Goal: Task Accomplishment & Management: Manage account settings

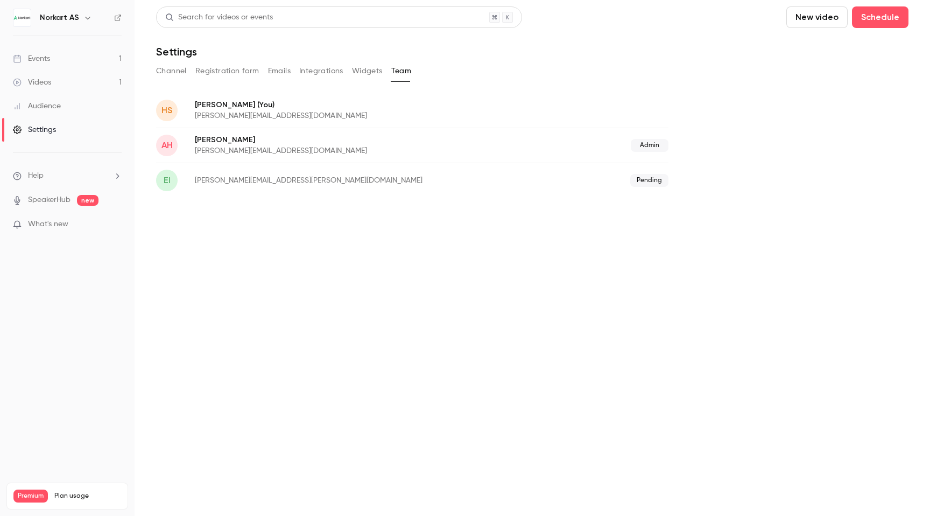
click at [66, 55] on link "Events 1" at bounding box center [67, 59] width 135 height 24
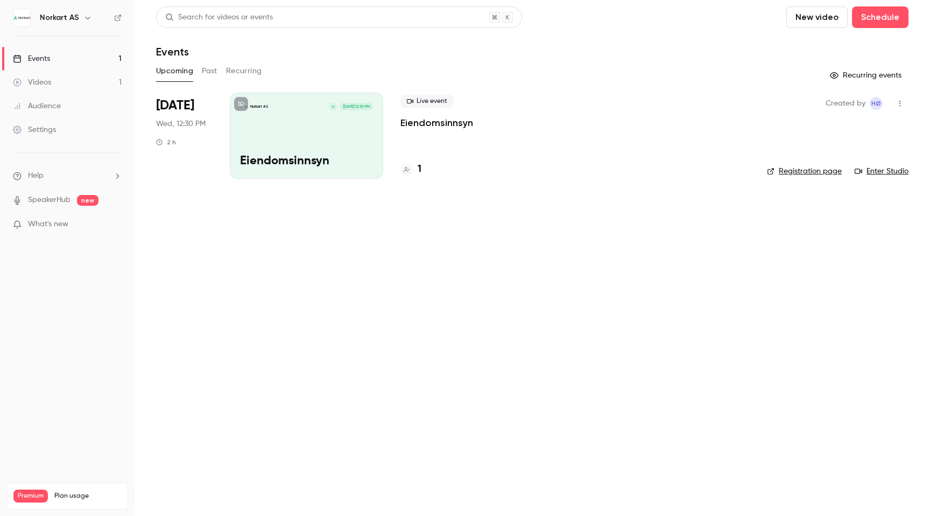
click at [320, 137] on div "[PERSON_NAME] AS A [DATE] 12:30 PM Eiendomsinnsyn" at bounding box center [306, 136] width 153 height 86
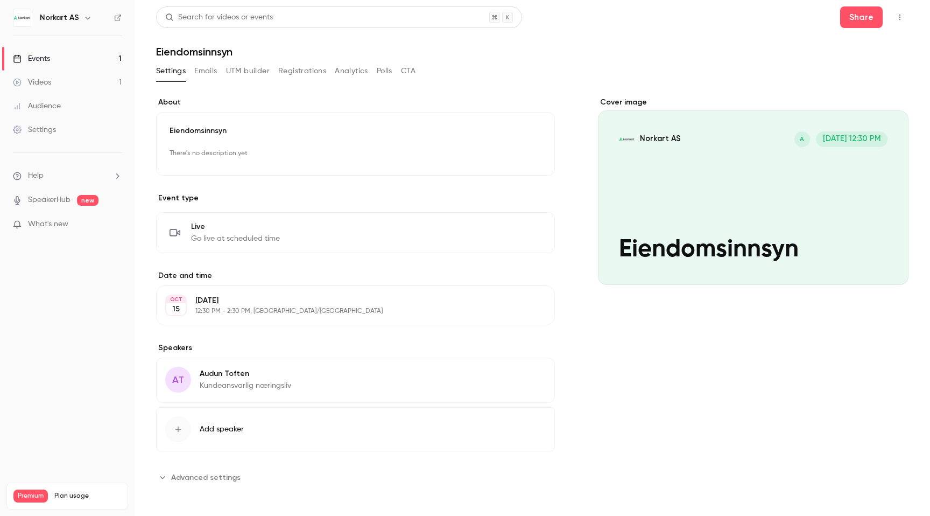
scroll to position [2, 0]
click at [72, 130] on link "Settings" at bounding box center [67, 130] width 135 height 24
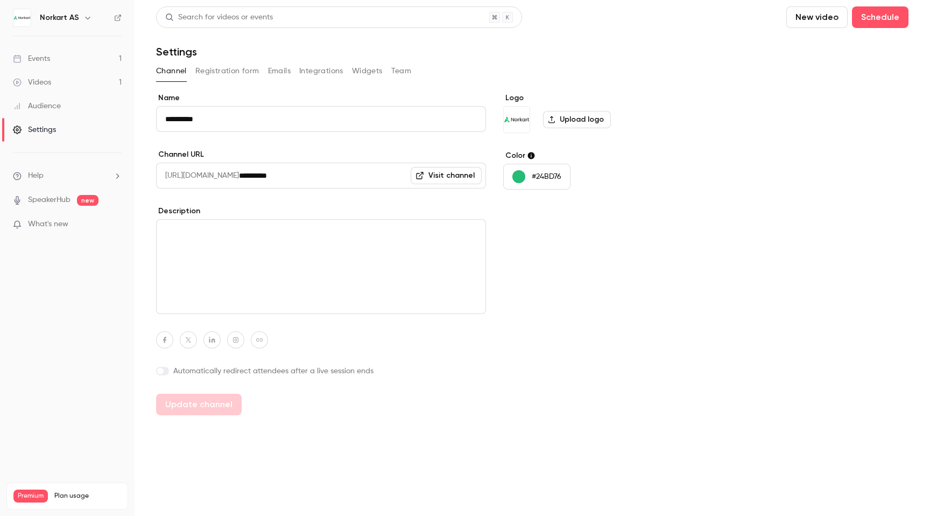
click at [519, 119] on img "Logo" at bounding box center [517, 120] width 26 height 26
click at [501, 107] on form "**********" at bounding box center [412, 254] width 512 height 322
click at [463, 178] on link "Visit channel" at bounding box center [446, 175] width 71 height 17
click at [278, 148] on div "**********" at bounding box center [321, 254] width 330 height 322
drag, startPoint x: 225, startPoint y: 365, endPoint x: 403, endPoint y: 354, distance: 178.6
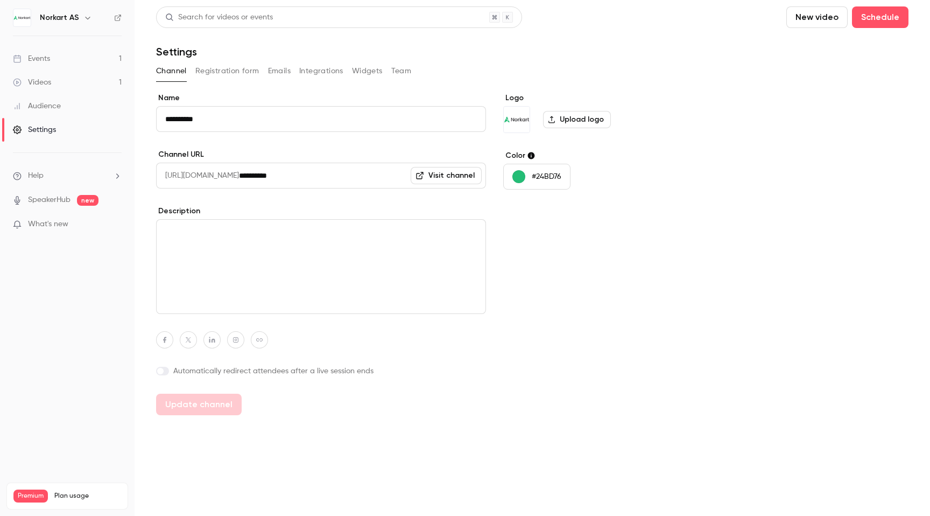
click at [403, 354] on div "**********" at bounding box center [321, 254] width 330 height 322
click at [411, 375] on label "Automatically redirect attendees after a live session ends" at bounding box center [321, 370] width 330 height 11
click at [162, 370] on span at bounding box center [164, 371] width 6 height 6
click at [403, 85] on div "**********" at bounding box center [532, 210] width 753 height 409
click at [403, 74] on button "Team" at bounding box center [401, 70] width 20 height 17
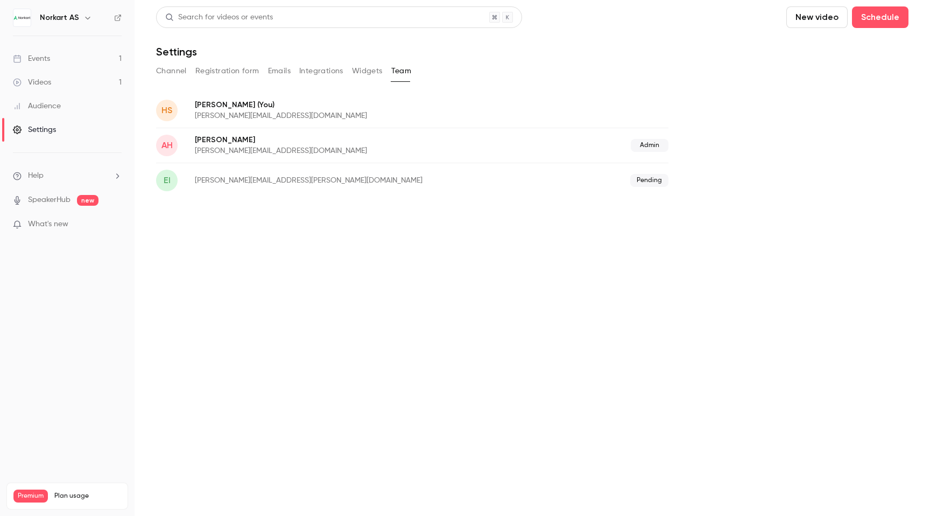
click at [364, 66] on button "Widgets" at bounding box center [367, 70] width 31 height 17
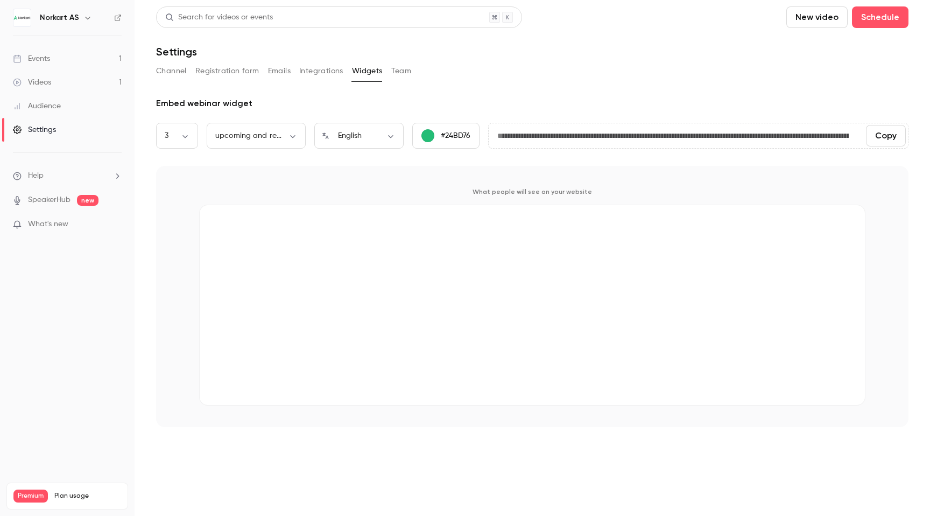
click at [304, 72] on button "Integrations" at bounding box center [321, 70] width 44 height 17
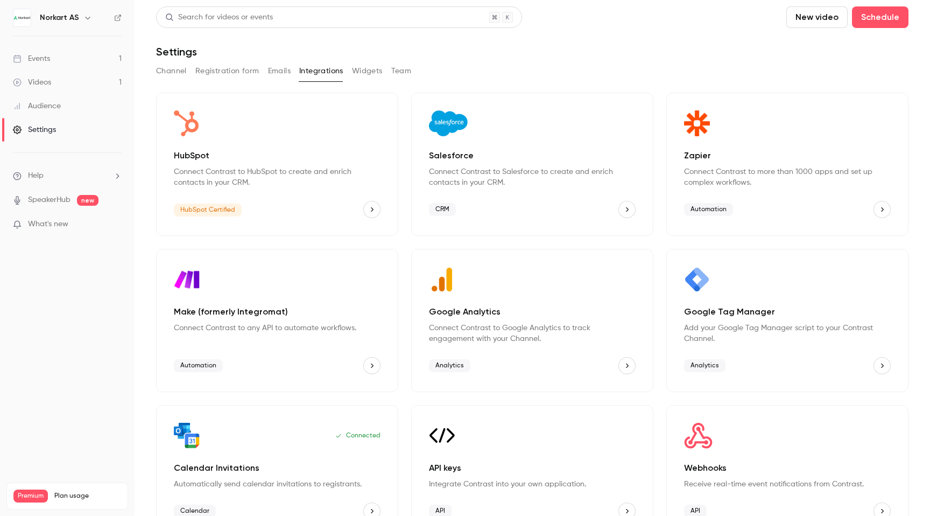
click at [251, 71] on button "Registration form" at bounding box center [227, 70] width 64 height 17
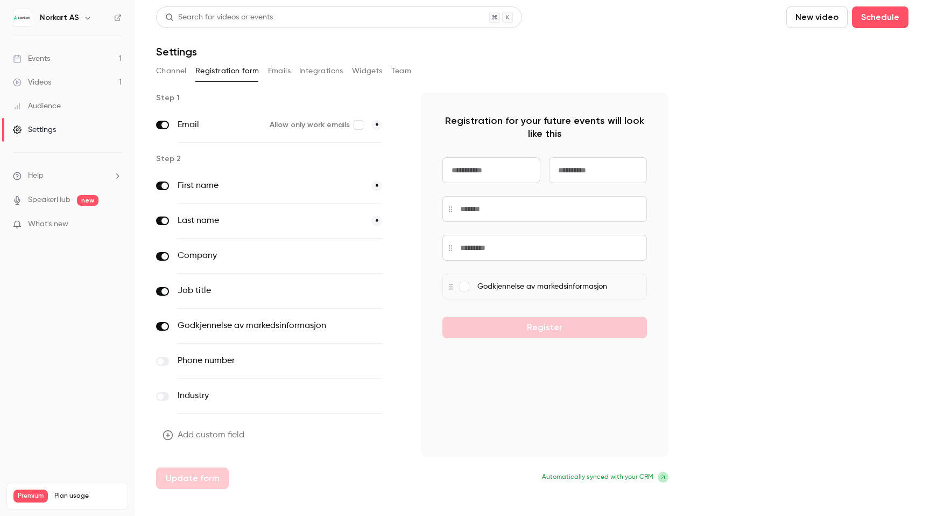
click at [280, 70] on button "Emails" at bounding box center [279, 70] width 23 height 17
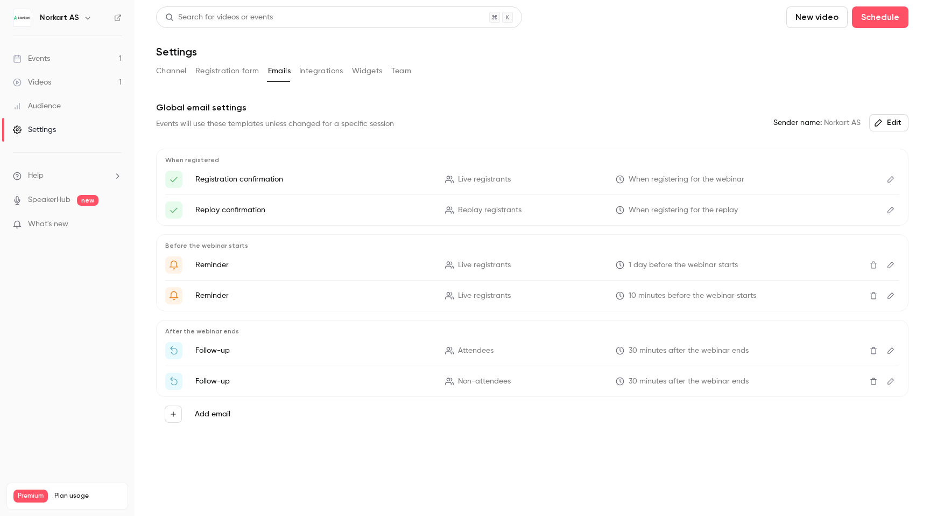
click at [55, 68] on link "Events 1" at bounding box center [67, 59] width 135 height 24
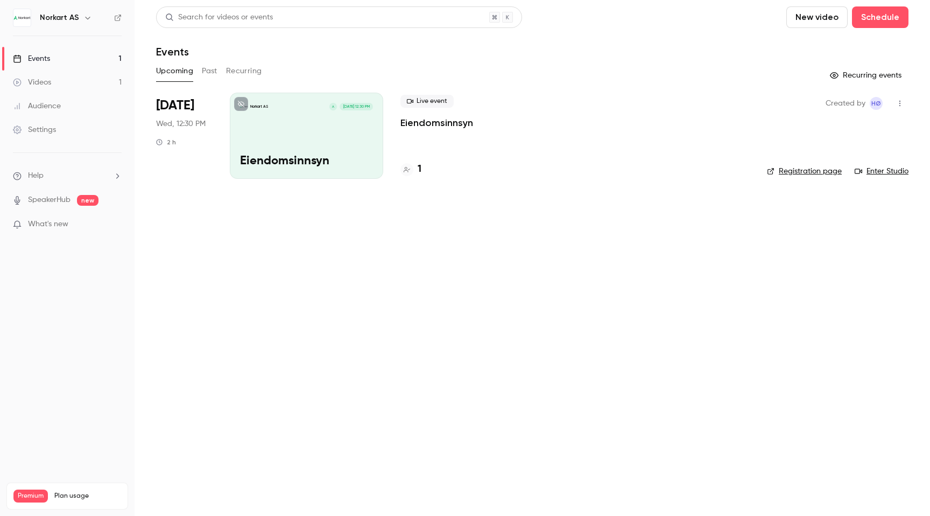
click at [320, 151] on div "[PERSON_NAME] AS A [DATE] 12:30 PM Eiendomsinnsyn" at bounding box center [306, 136] width 153 height 86
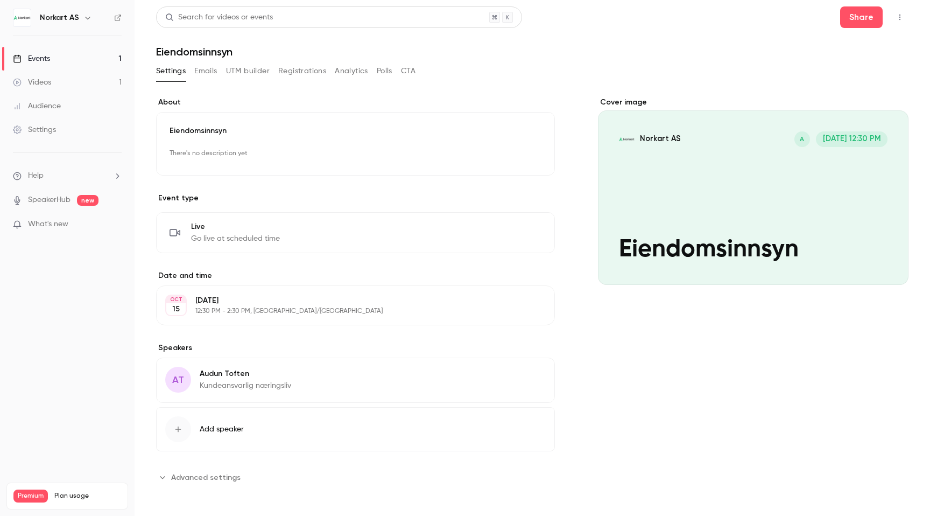
click at [298, 71] on button "Registrations" at bounding box center [302, 70] width 48 height 17
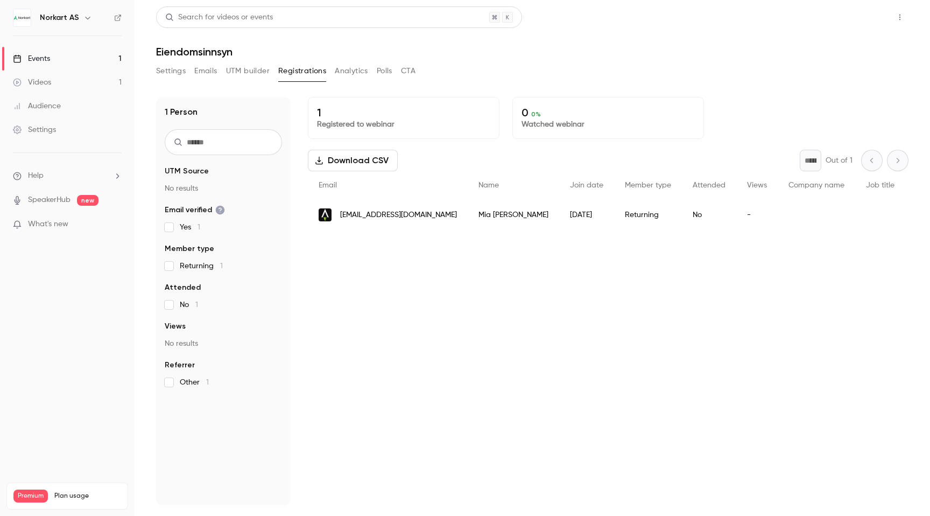
click at [854, 22] on button "Share" at bounding box center [861, 17] width 43 height 22
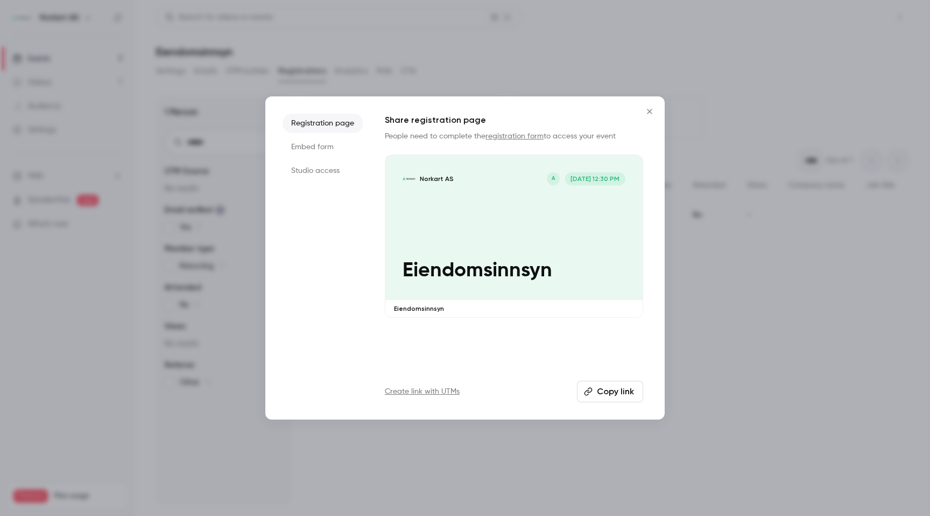
click at [854, 22] on div at bounding box center [465, 258] width 930 height 516
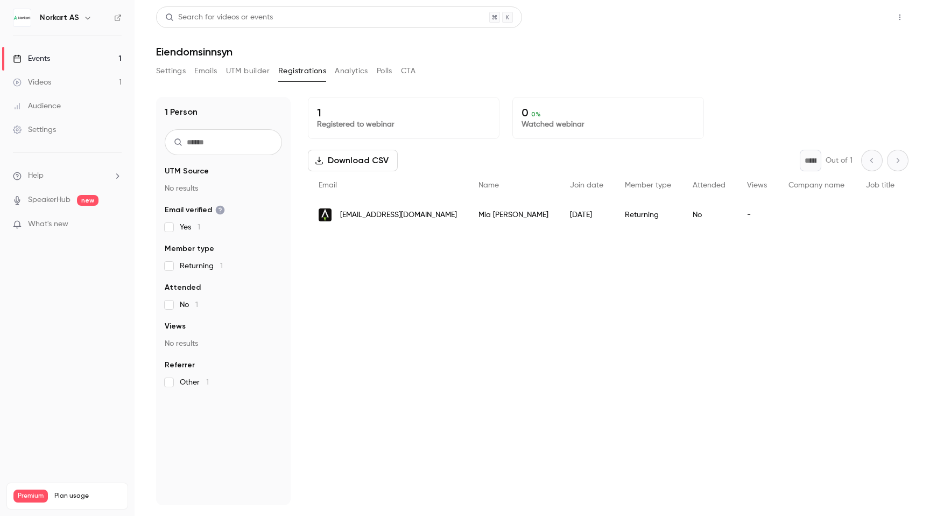
click at [854, 22] on button "Share" at bounding box center [861, 17] width 43 height 22
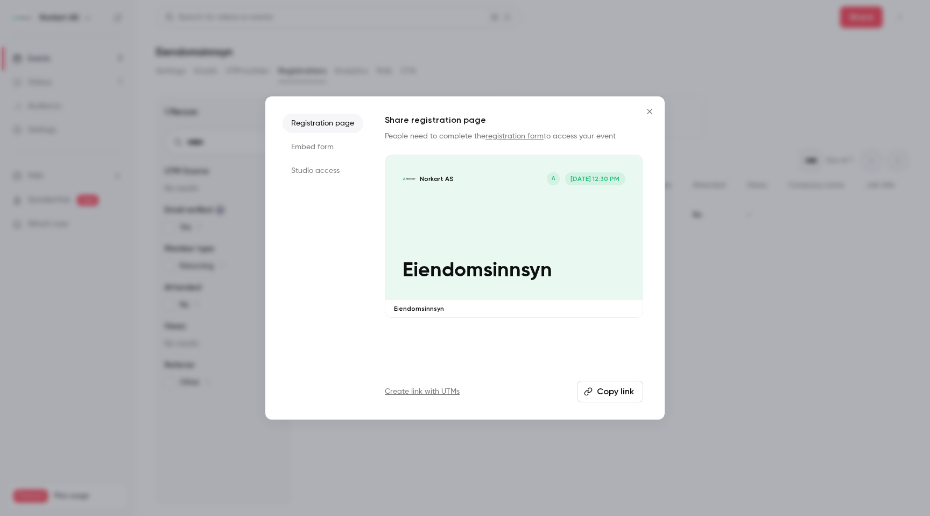
click at [329, 178] on li "Studio access" at bounding box center [323, 170] width 81 height 19
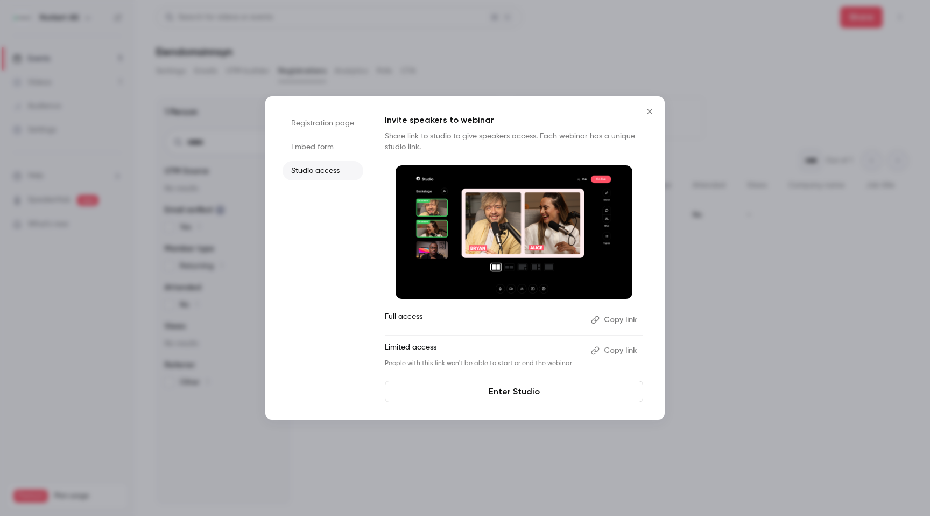
click at [326, 143] on li "Embed form" at bounding box center [323, 146] width 81 height 19
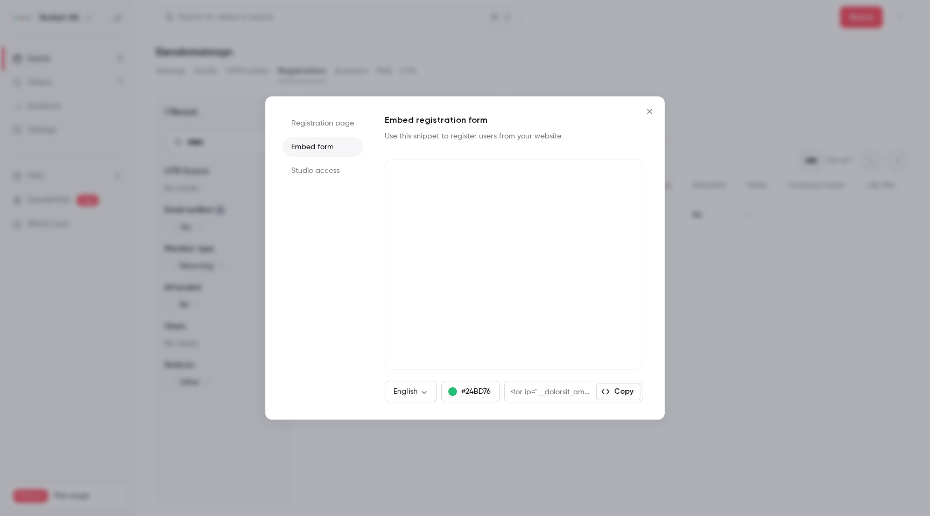
click at [648, 113] on icon "Close" at bounding box center [649, 111] width 5 height 5
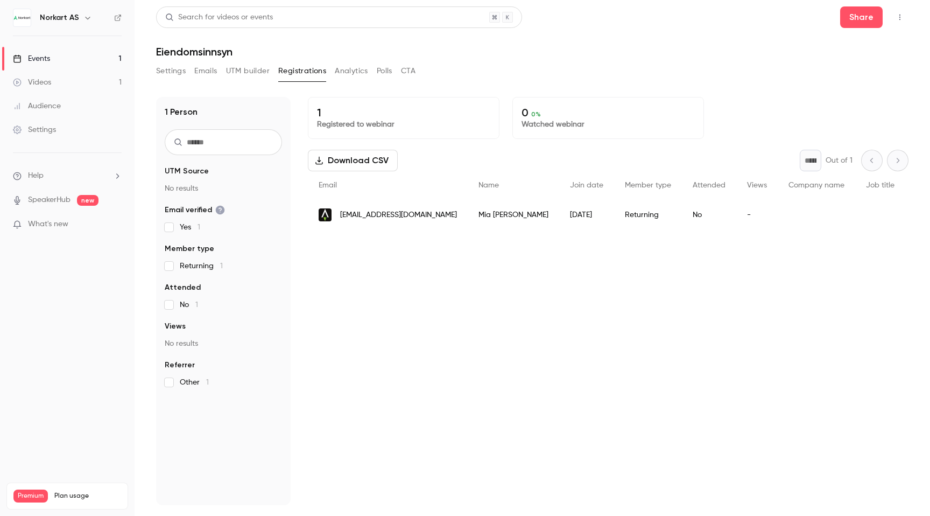
click at [569, 51] on h1 "Eiendomsinnsyn" at bounding box center [532, 51] width 753 height 13
click at [517, 75] on div "Settings Emails UTM builder Registrations Analytics Polls CTA" at bounding box center [532, 73] width 753 height 22
click at [172, 75] on button "Settings" at bounding box center [171, 70] width 30 height 17
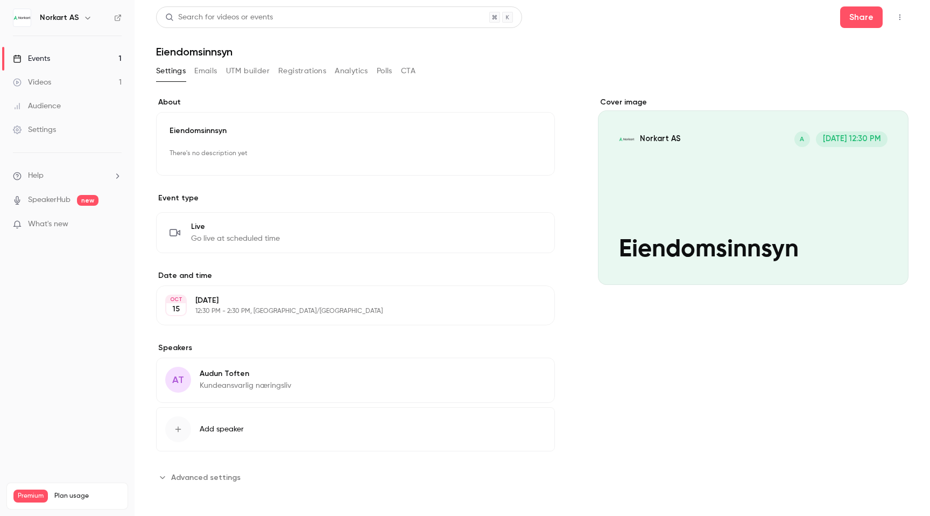
click at [740, 168] on div "Cover image" at bounding box center [753, 191] width 311 height 188
click at [0, 0] on input "[PERSON_NAME] AS A [DATE] 12:30 PM Eiendomsinnsyn" at bounding box center [0, 0] width 0 height 0
click at [903, 18] on icon "button" at bounding box center [900, 17] width 9 height 8
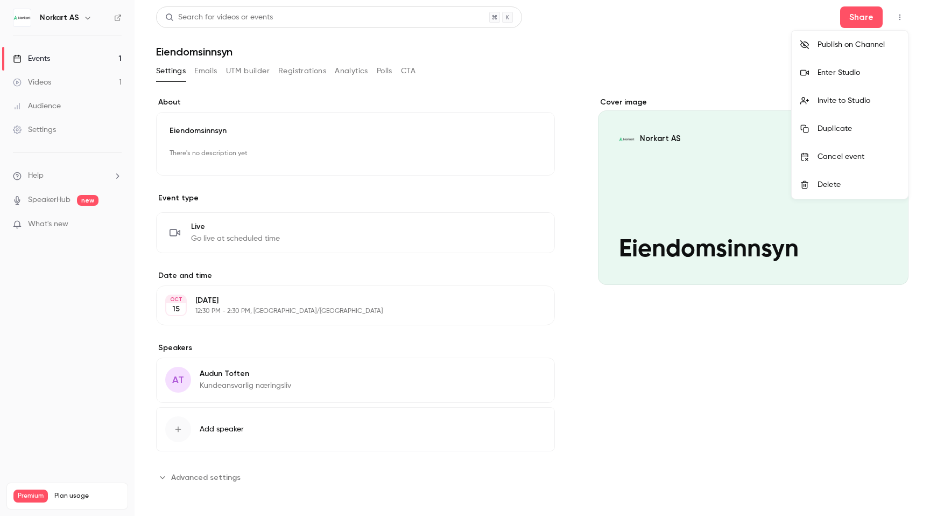
click at [858, 76] on div "Enter Studio" at bounding box center [859, 72] width 82 height 11
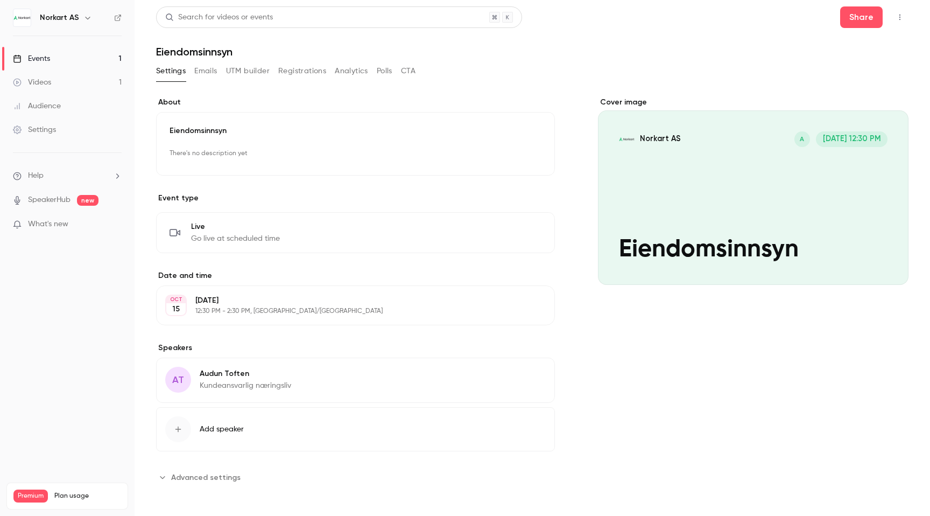
click at [896, 16] on icon "button" at bounding box center [900, 17] width 9 height 8
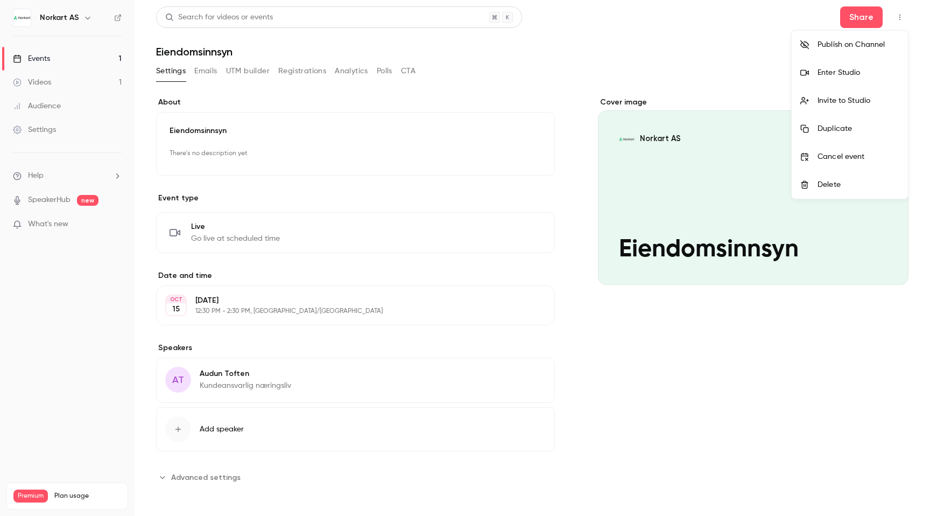
click at [855, 102] on div "Invite to Studio" at bounding box center [859, 100] width 82 height 11
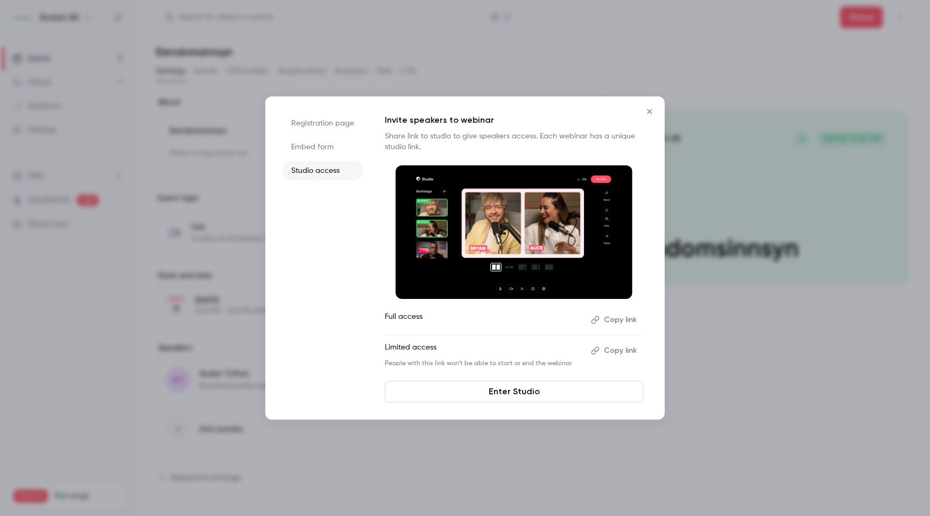
click at [324, 170] on li "Studio access" at bounding box center [323, 170] width 81 height 19
click at [623, 351] on button "Copy link" at bounding box center [615, 350] width 57 height 17
click at [656, 113] on button "Close" at bounding box center [650, 112] width 22 height 22
